Goal: Information Seeking & Learning: Learn about a topic

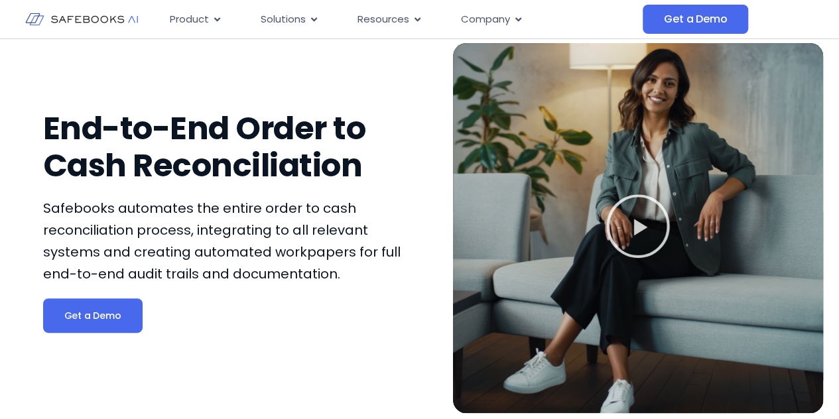
click at [636, 221] on icon "Play Video" at bounding box center [637, 226] width 63 height 63
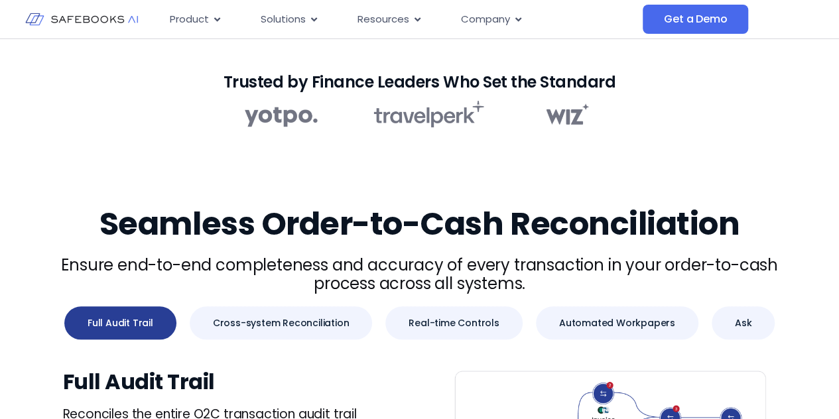
scroll to position [465, 0]
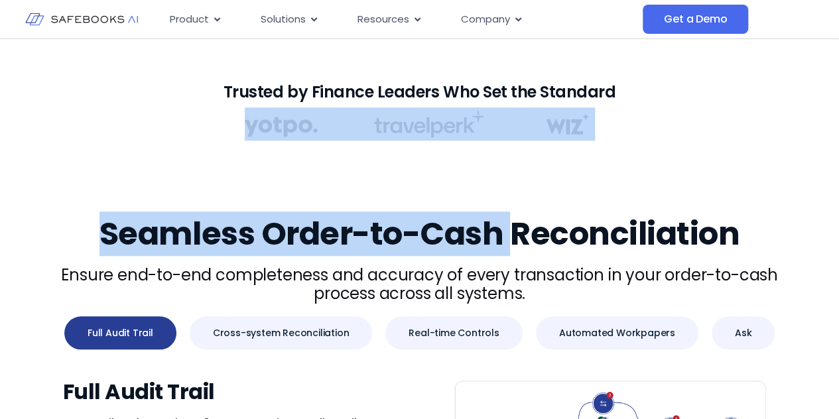
drag, startPoint x: 199, startPoint y: 93, endPoint x: 516, endPoint y: 213, distance: 339.3
click at [516, 215] on h2 "Seamless Order-to-Cash Reconciliation​" at bounding box center [419, 233] width 753 height 37
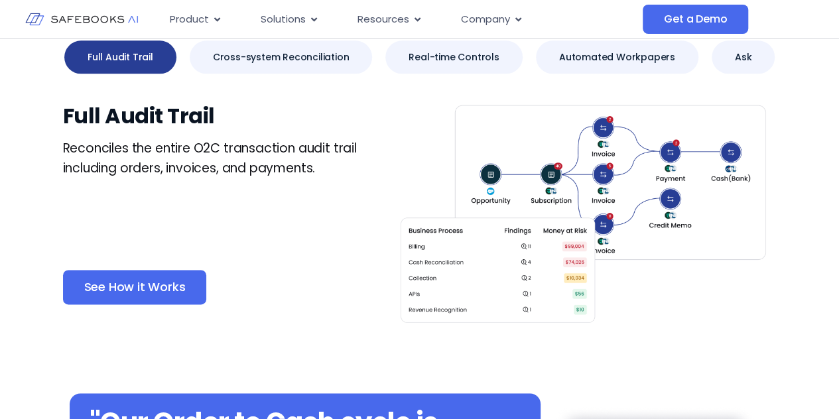
scroll to position [721, 0]
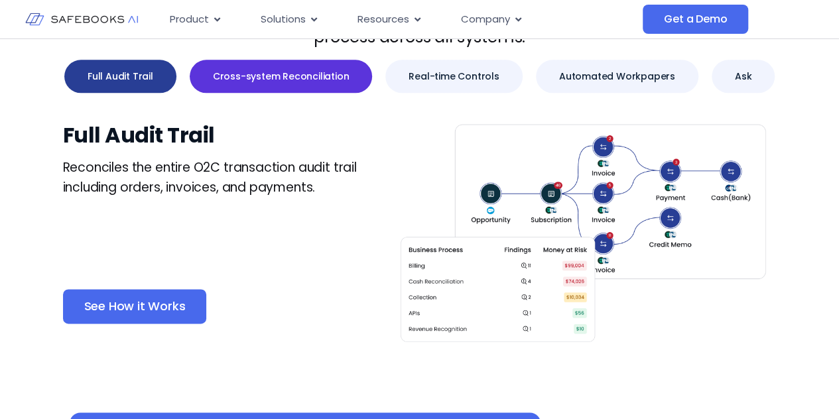
click at [289, 90] on button "Cross-system Reconciliation" at bounding box center [281, 76] width 183 height 33
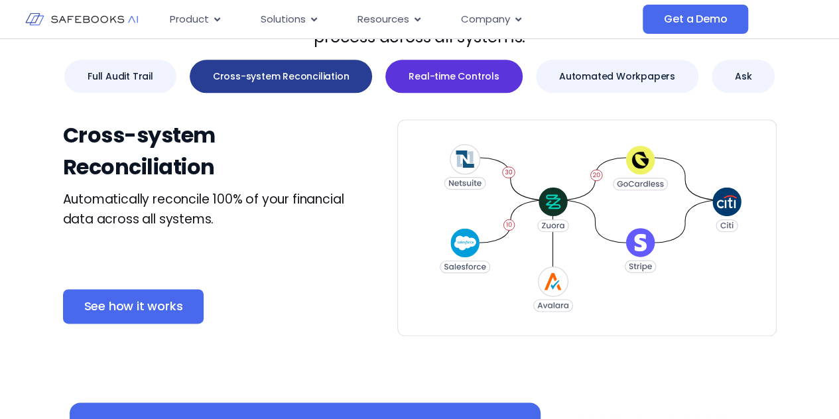
click at [478, 89] on button "Real-time Controls" at bounding box center [453, 76] width 137 height 33
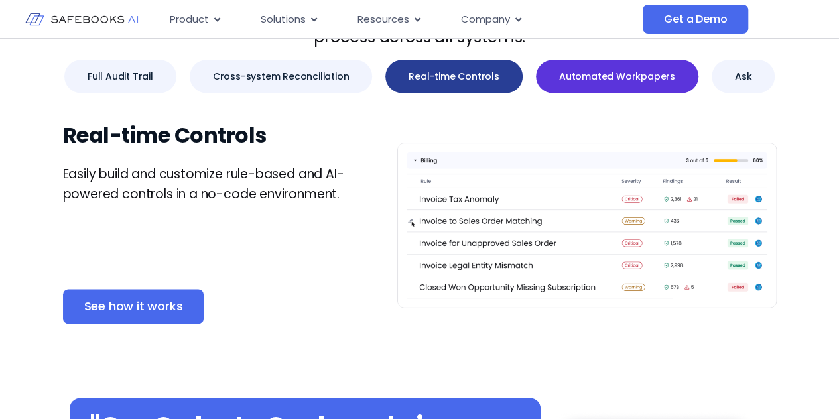
click at [607, 81] on span "Automated Workpapers" at bounding box center [617, 76] width 116 height 13
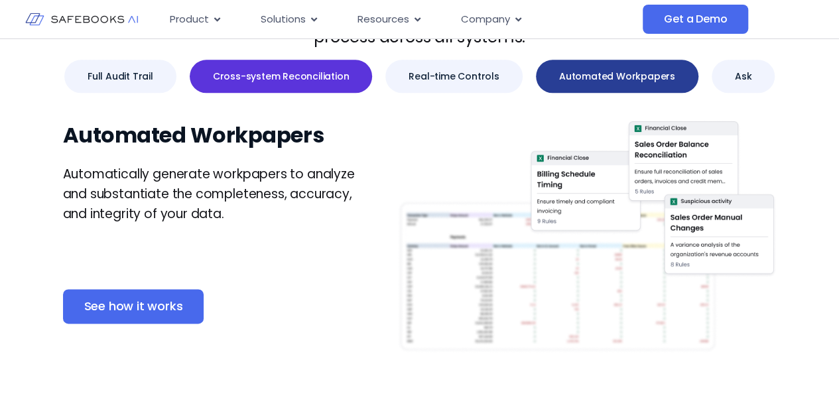
click at [282, 75] on span "Cross-system Reconciliation" at bounding box center [281, 76] width 137 height 13
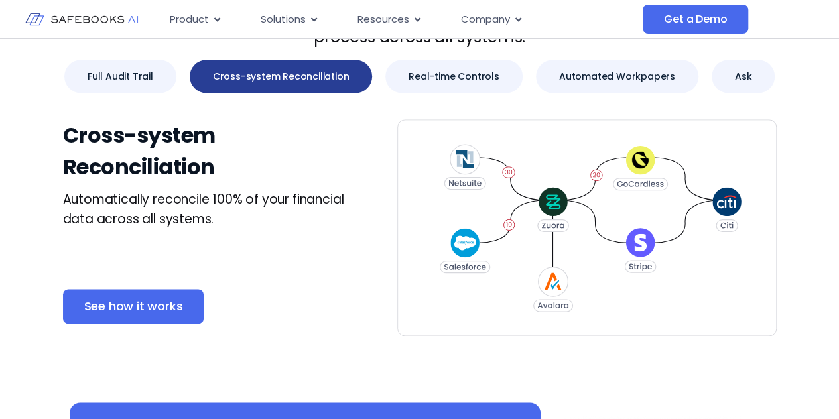
click at [86, 21] on img at bounding box center [81, 19] width 113 height 32
